Goal: Find specific page/section: Find specific page/section

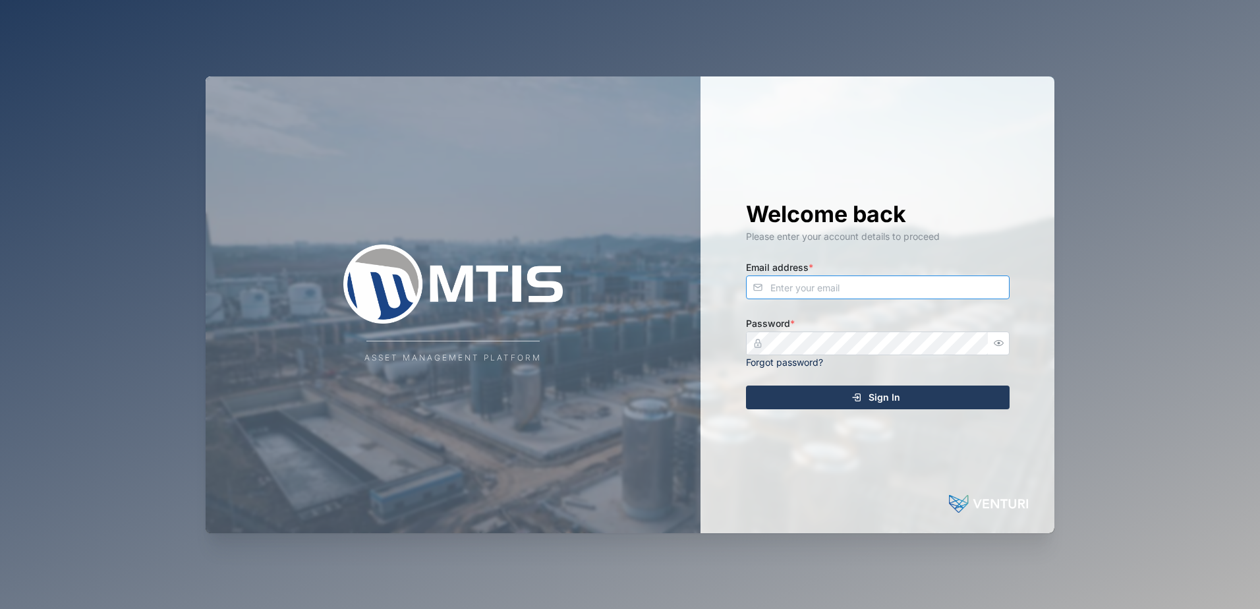
click at [833, 296] on input "Email address *" at bounding box center [878, 288] width 264 height 24
type input "[EMAIL_ADDRESS][DOMAIN_NAME]"
click at [0, 608] on com-1password-button at bounding box center [0, 609] width 0 height 0
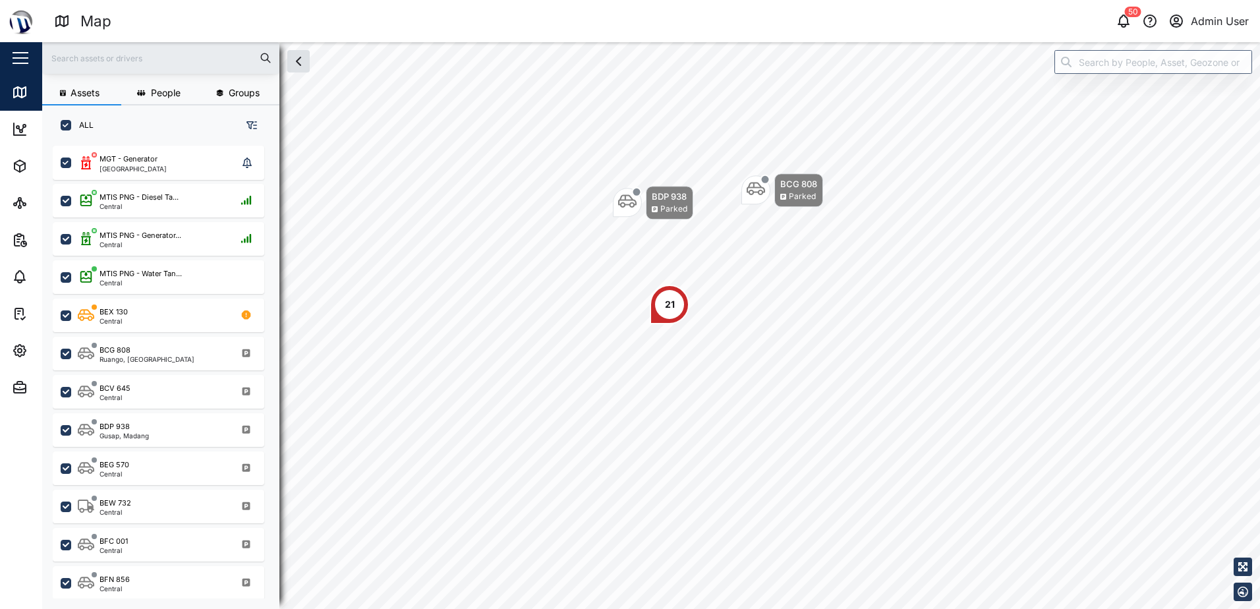
scroll to position [448, 206]
click at [874, 210] on div "15" at bounding box center [884, 198] width 40 height 40
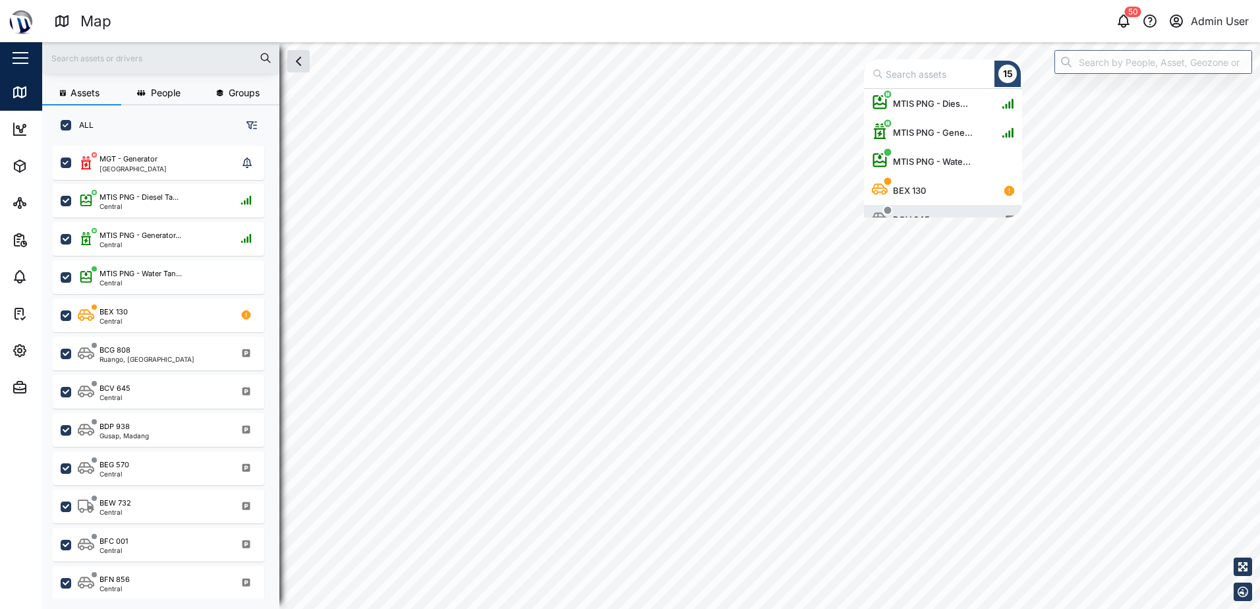
scroll to position [119, 148]
click at [921, 204] on div "BCV 645" at bounding box center [911, 202] width 47 height 13
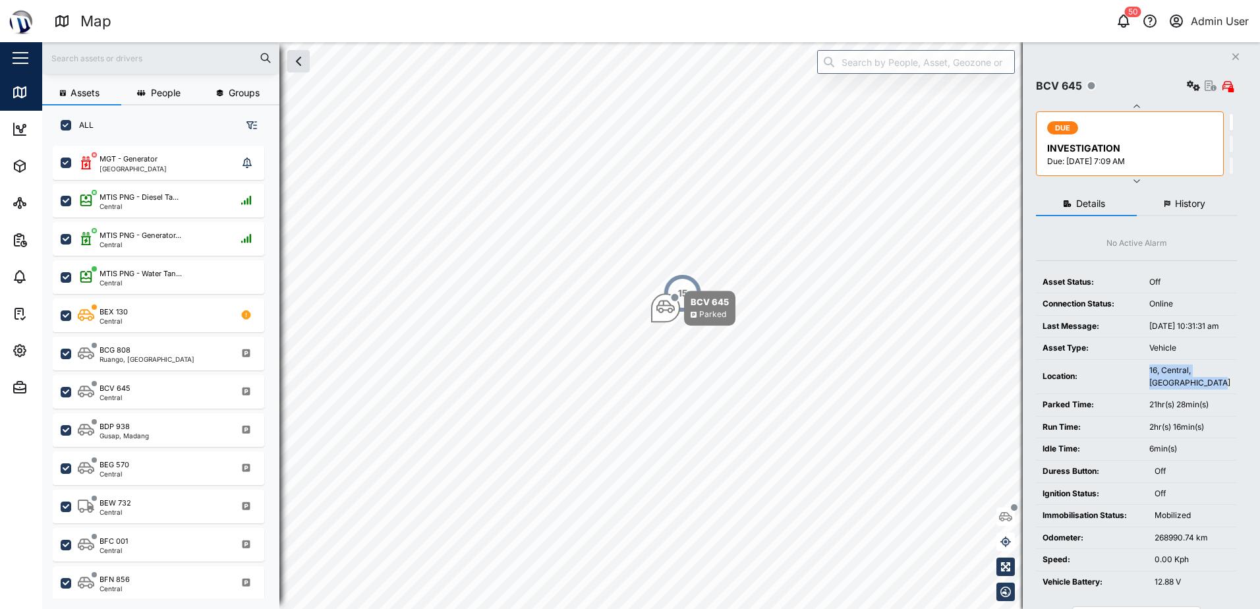
drag, startPoint x: 1206, startPoint y: 395, endPoint x: 1148, endPoint y: 377, distance: 61.5
click at [1148, 377] on tr "Location: 16, [GEOGRAPHIC_DATA], [GEOGRAPHIC_DATA]" at bounding box center [1136, 376] width 201 height 34
copy tr "16, Central, [GEOGRAPHIC_DATA]"
